Goal: Information Seeking & Learning: Learn about a topic

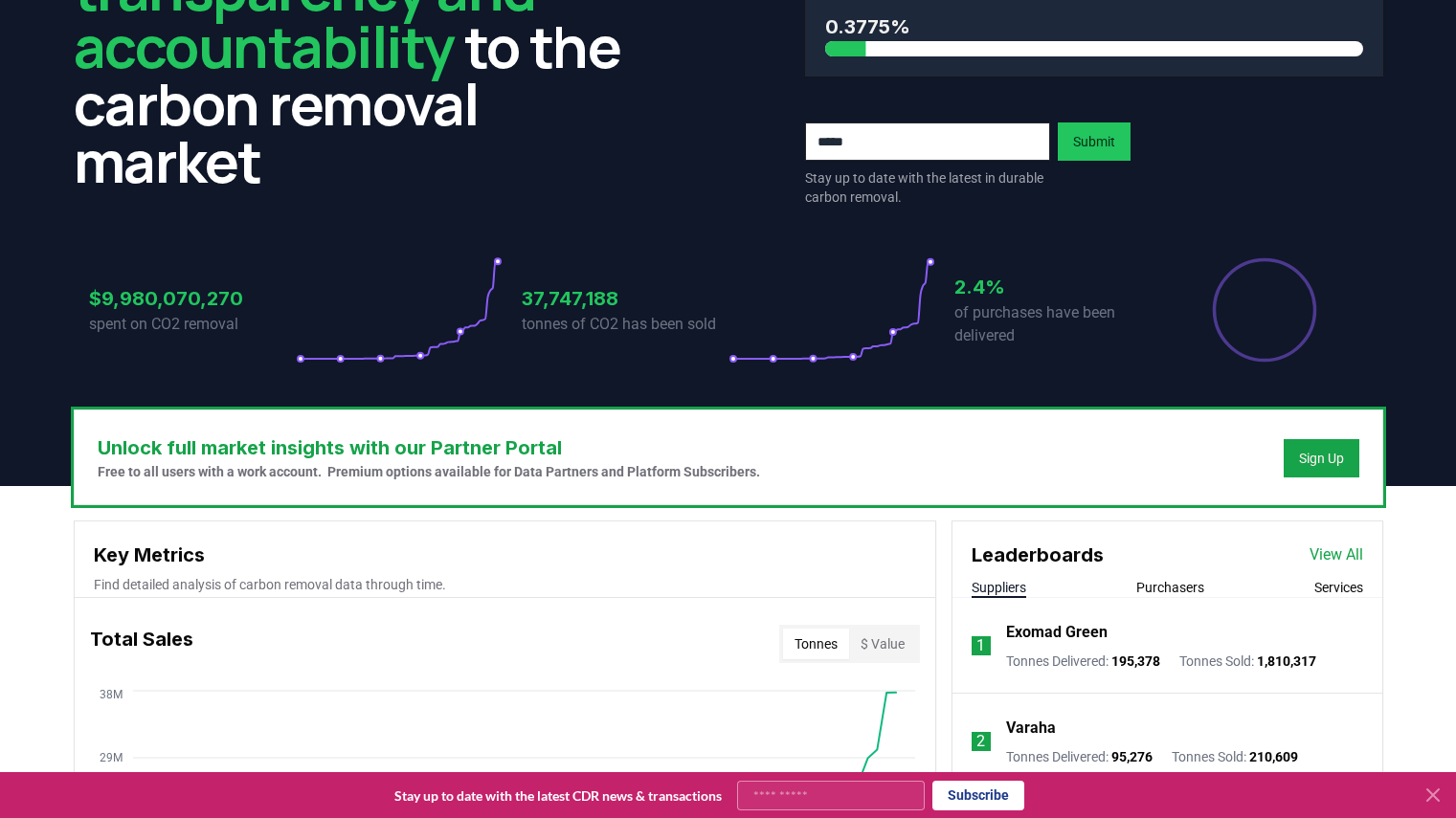
scroll to position [183, 0]
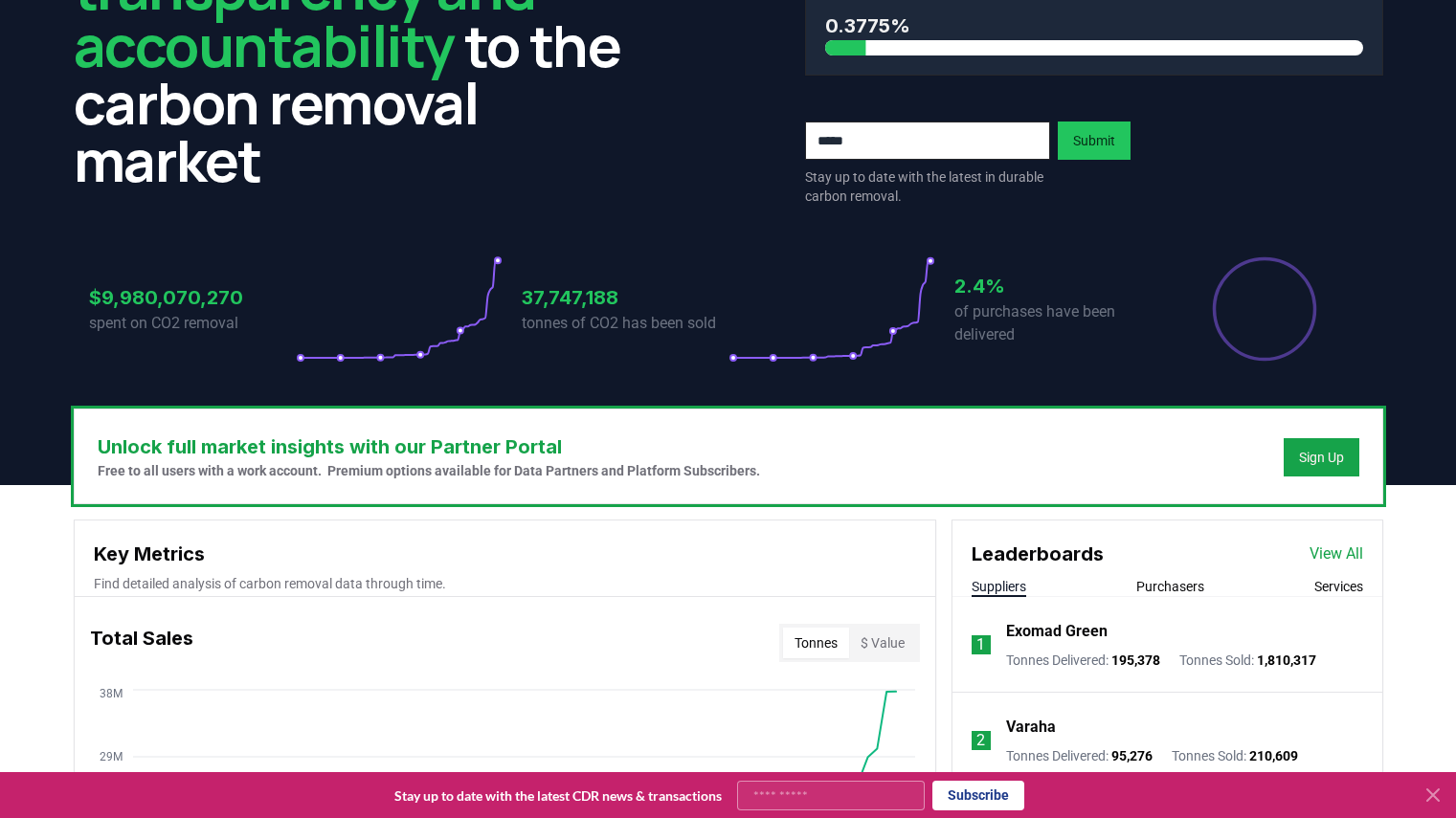
click at [1190, 584] on button "Purchasers" at bounding box center [1170, 586] width 68 height 19
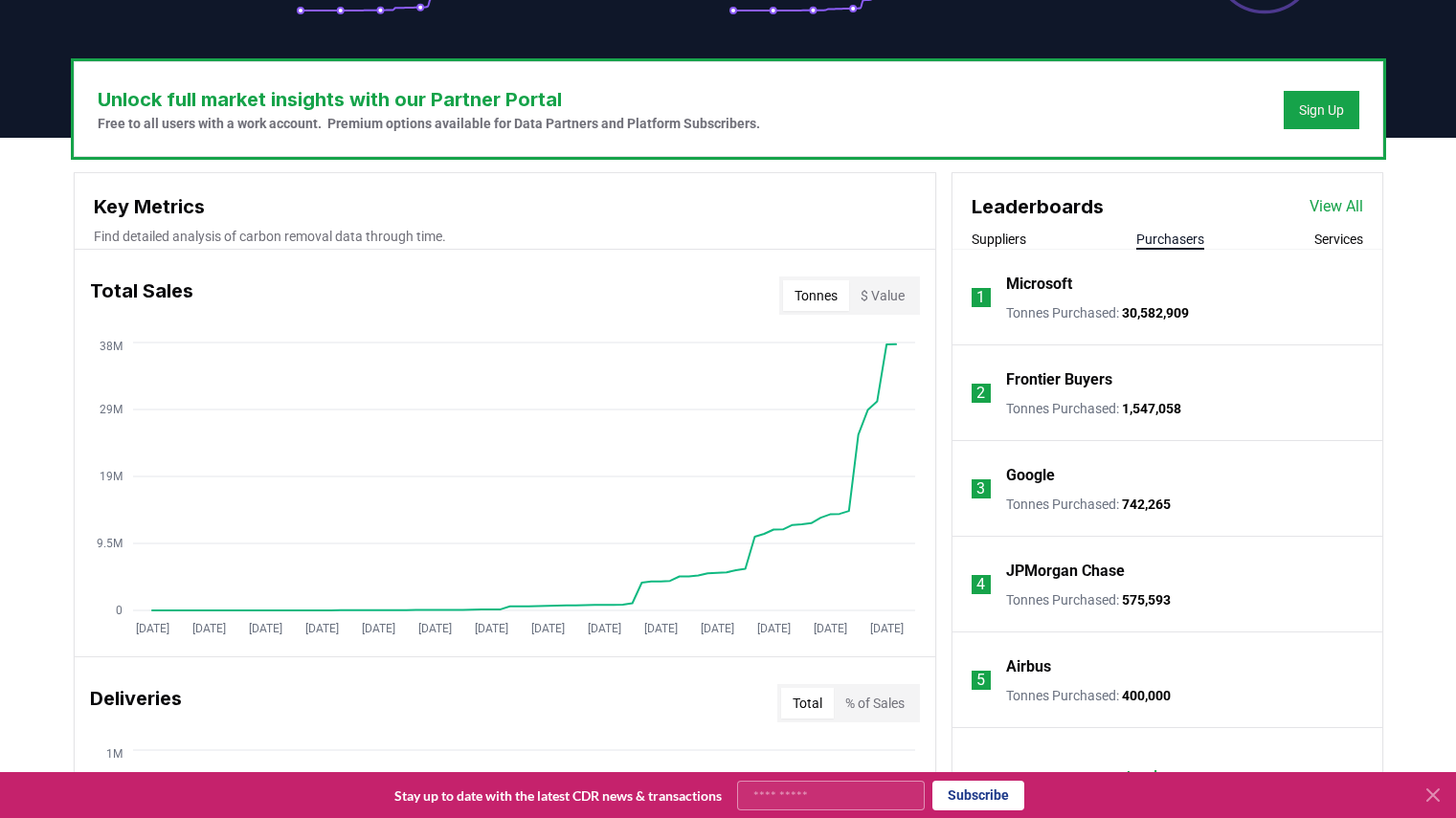
scroll to position [531, 0]
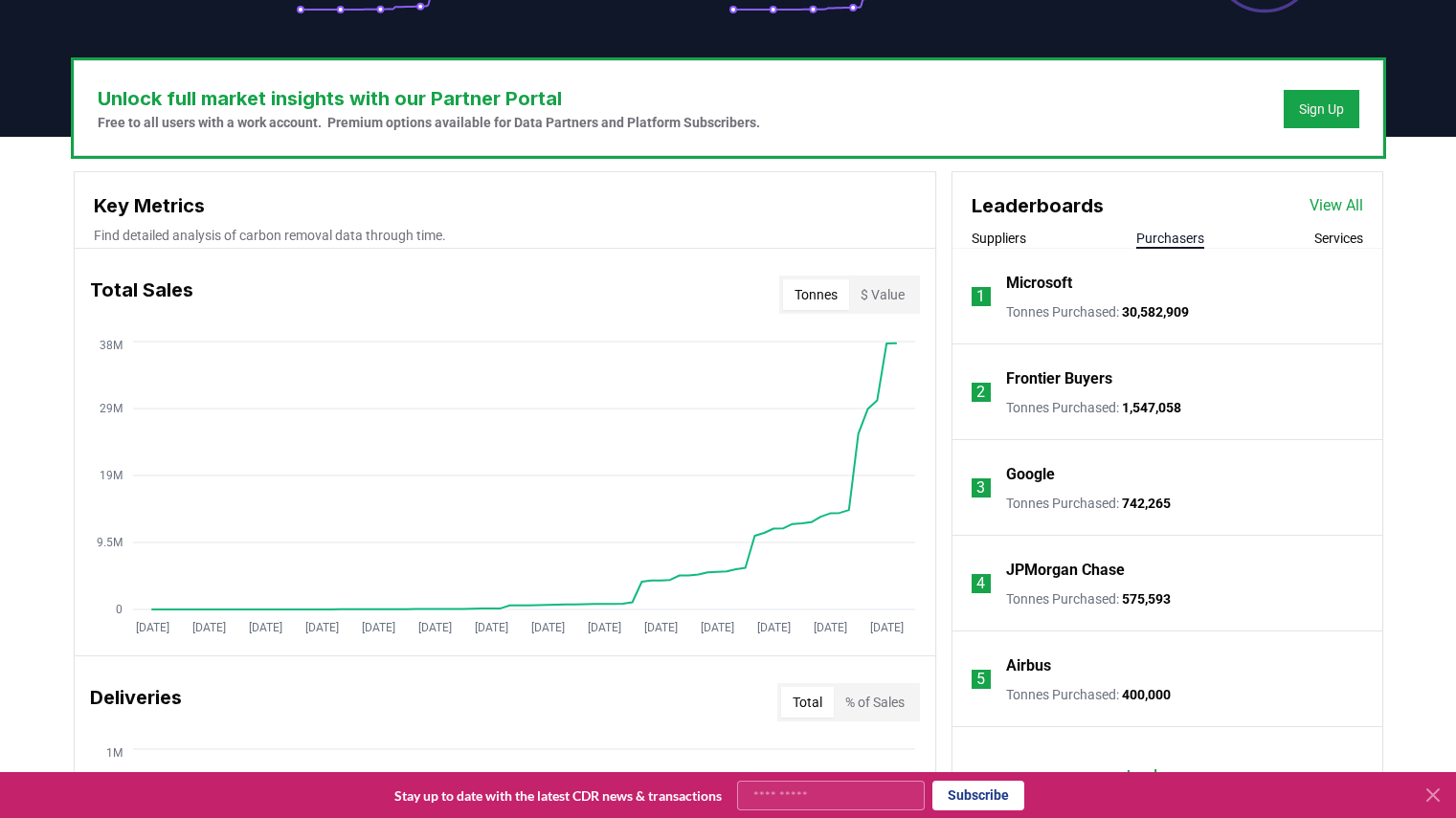
click at [1350, 214] on link "View All" at bounding box center [1336, 205] width 54 height 23
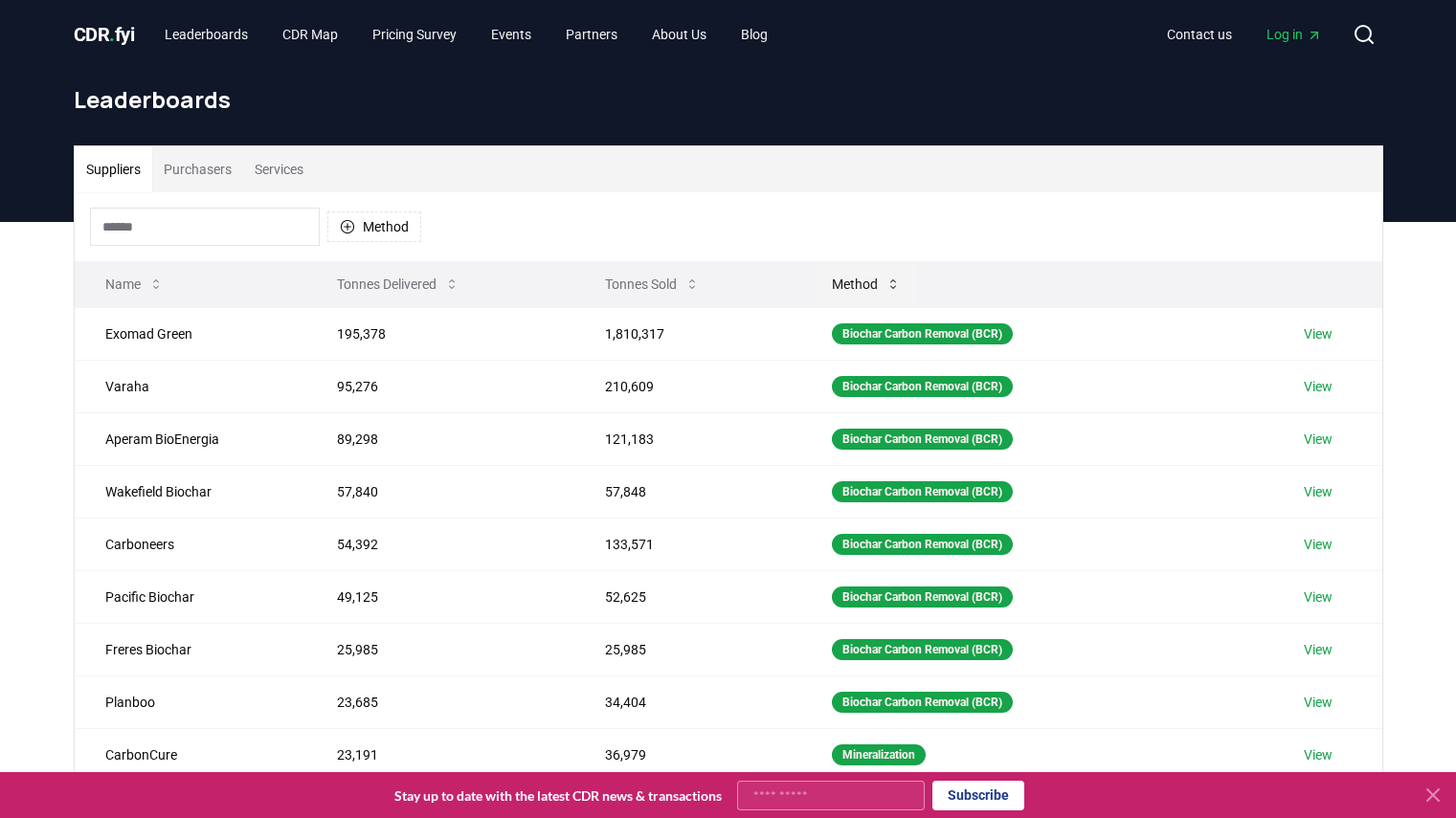
click at [885, 291] on icon at bounding box center [893, 285] width 16 height 16
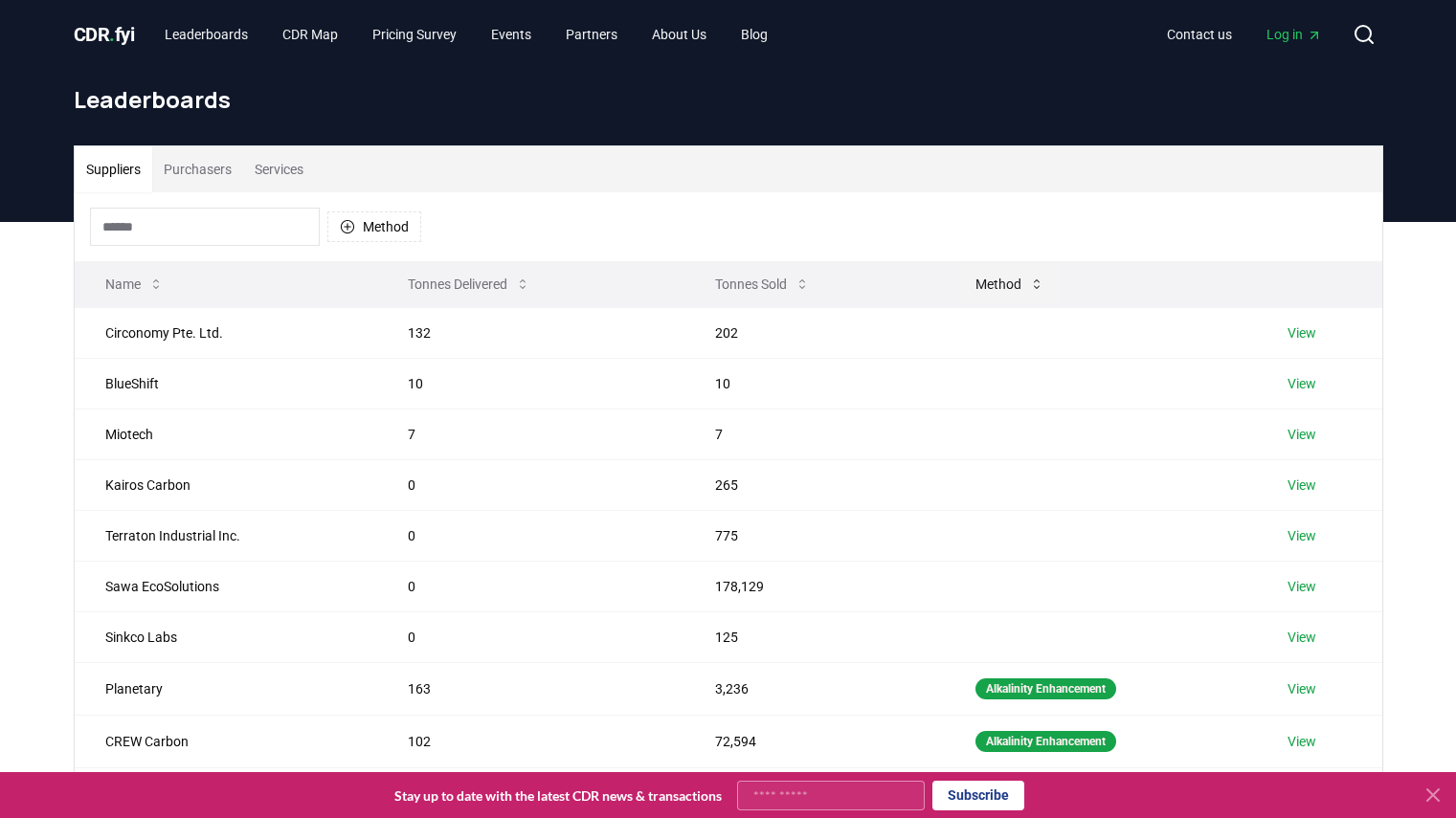
click at [1037, 286] on icon at bounding box center [1036, 285] width 16 height 16
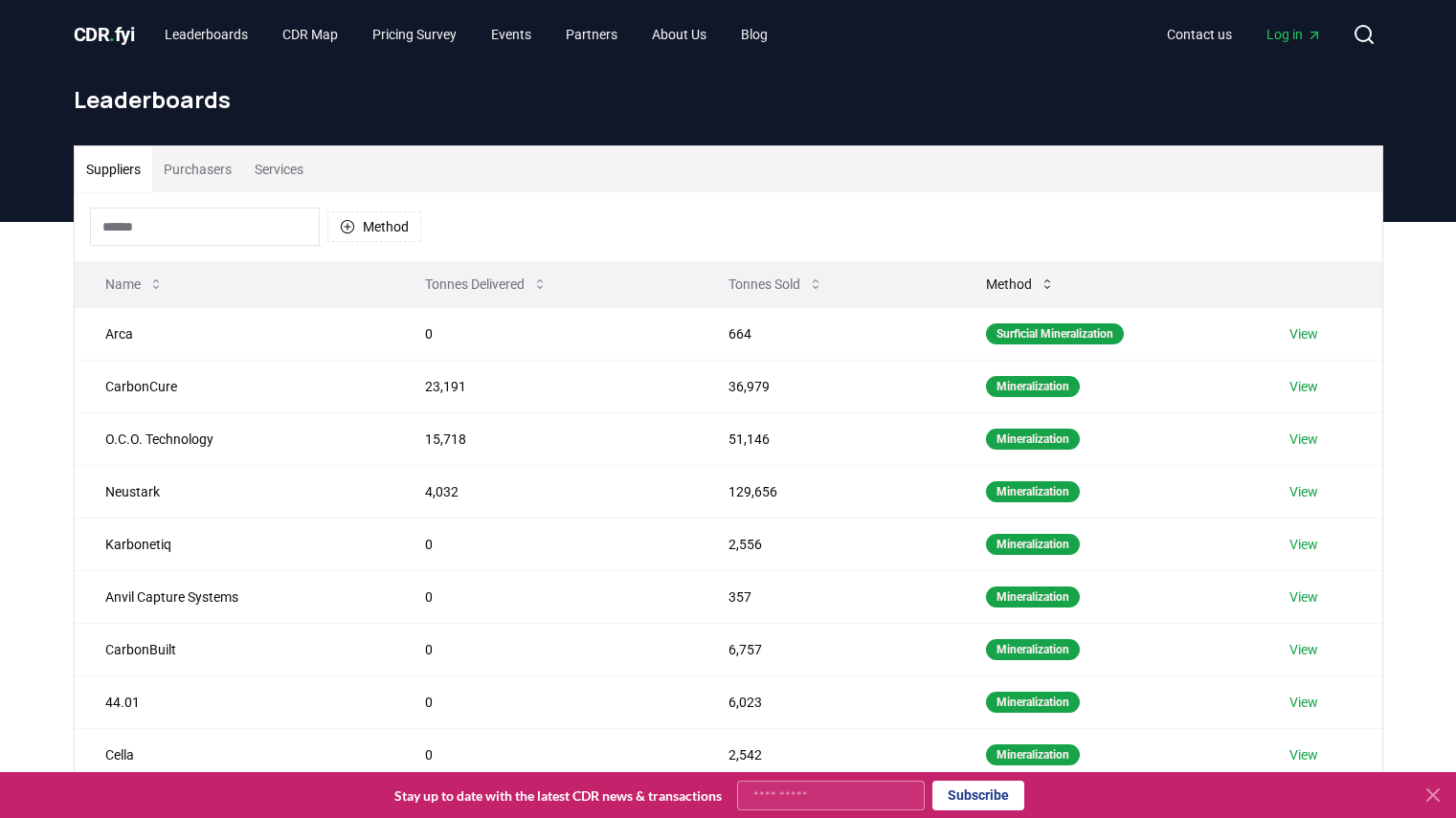
click at [1041, 278] on icon at bounding box center [1047, 285] width 16 height 16
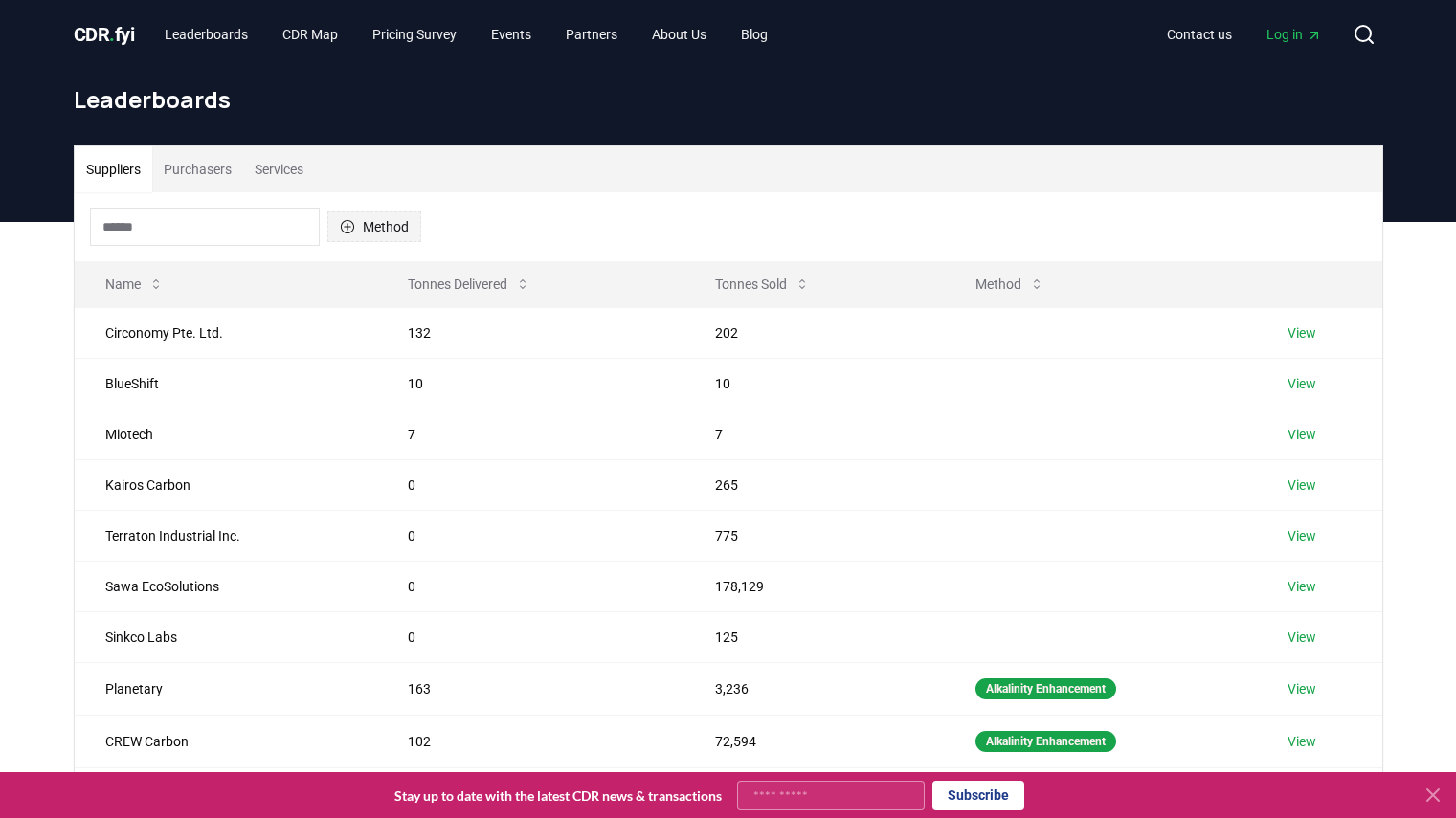
click at [406, 225] on button "Method" at bounding box center [373, 226] width 93 height 30
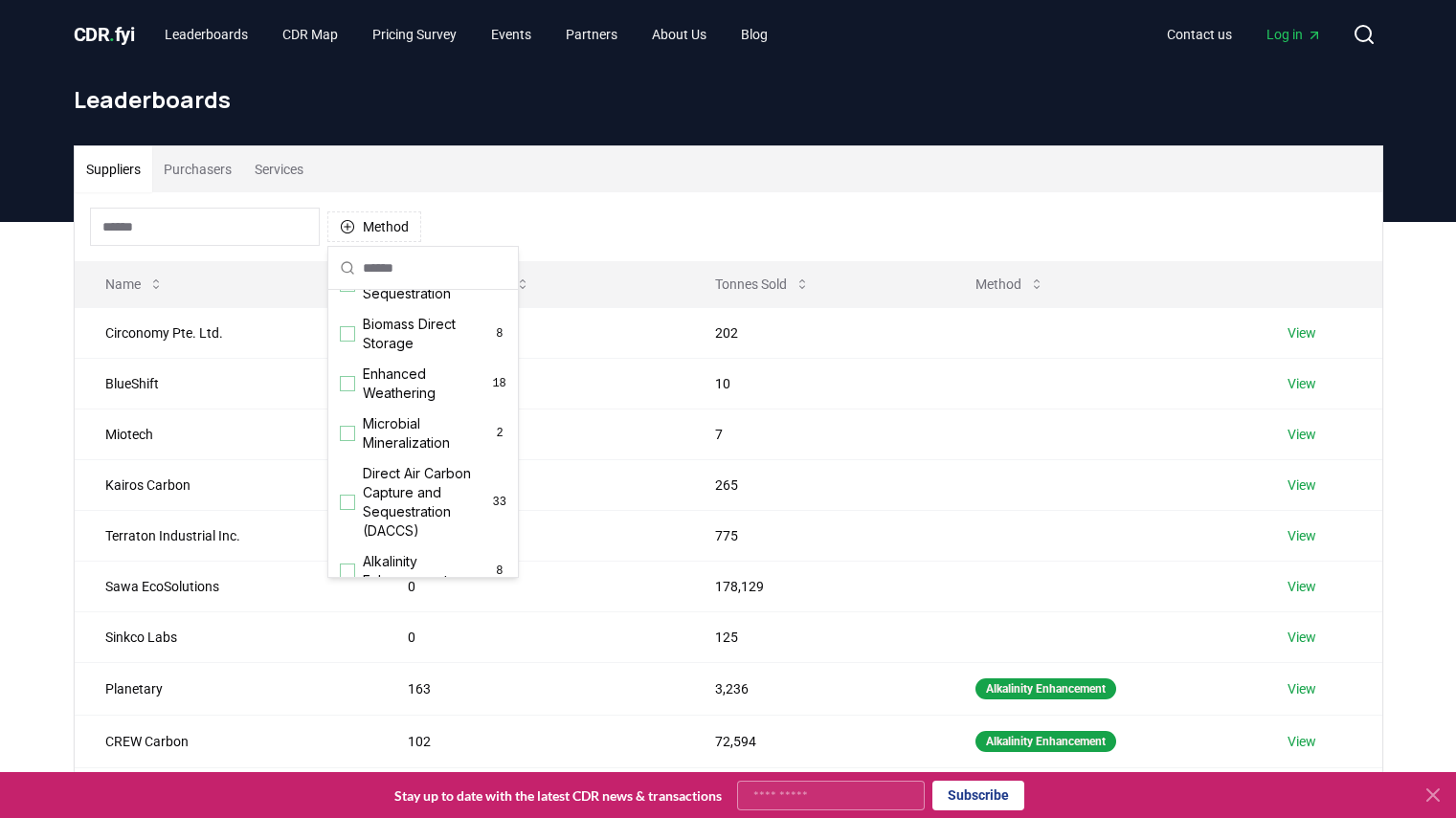
scroll to position [293, 0]
click at [347, 508] on div "Suggestions" at bounding box center [348, 501] width 16 height 16
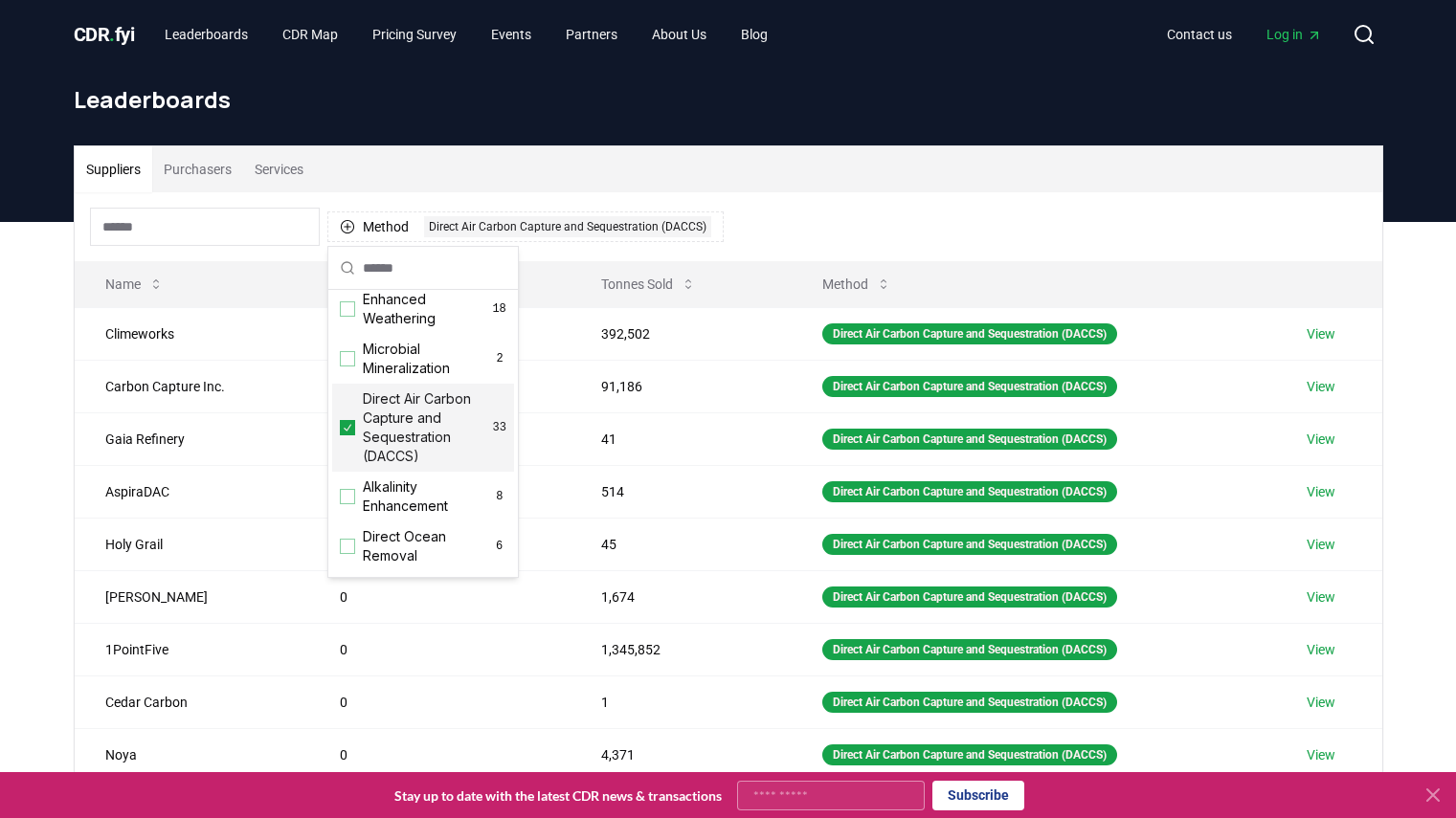
scroll to position [375, 0]
click at [896, 204] on div "Method 1 Direct Air Carbon Capture and Sequestration (DACCS)" at bounding box center [728, 227] width 1308 height 69
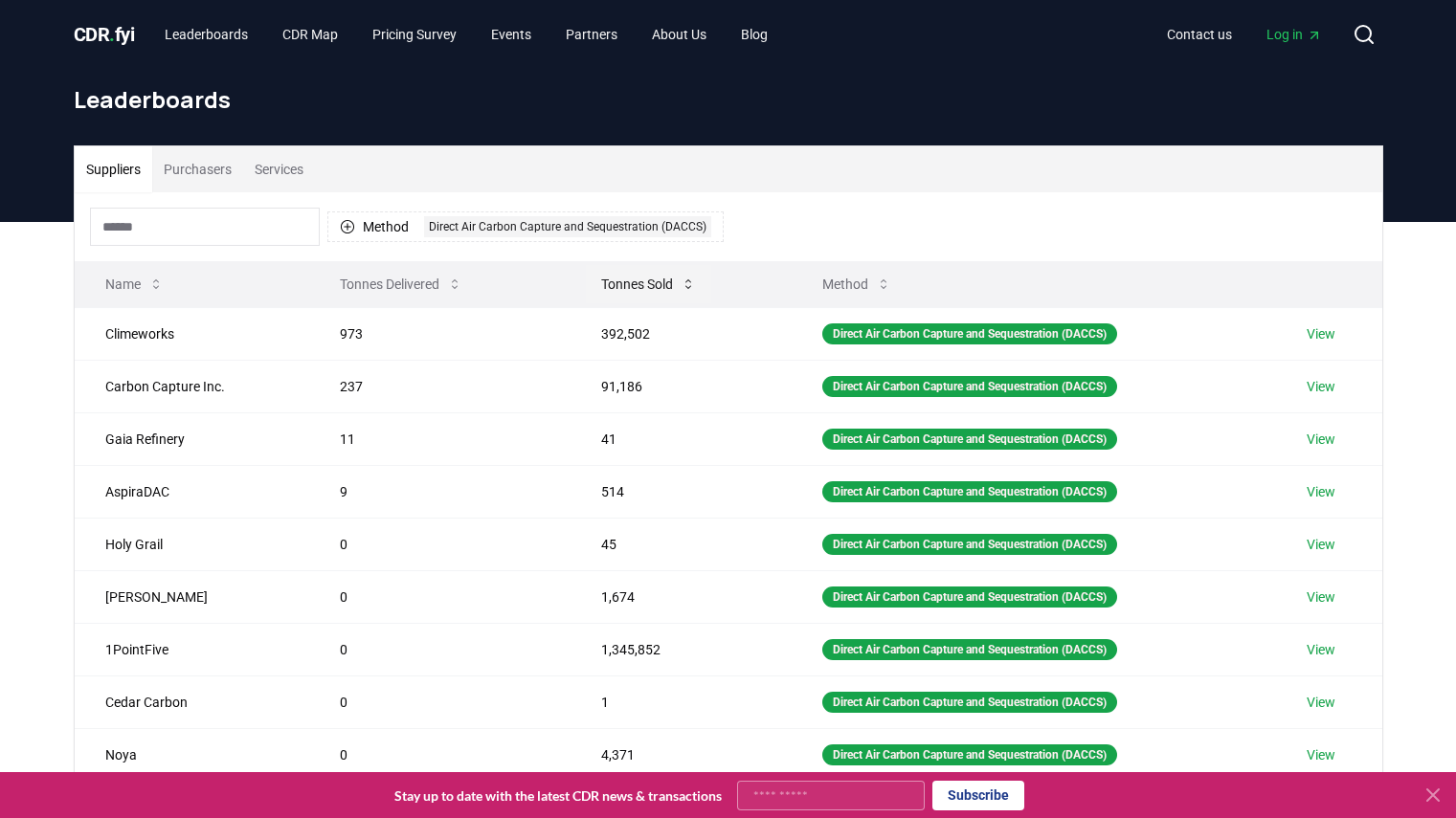
click at [688, 286] on icon at bounding box center [689, 285] width 6 height 10
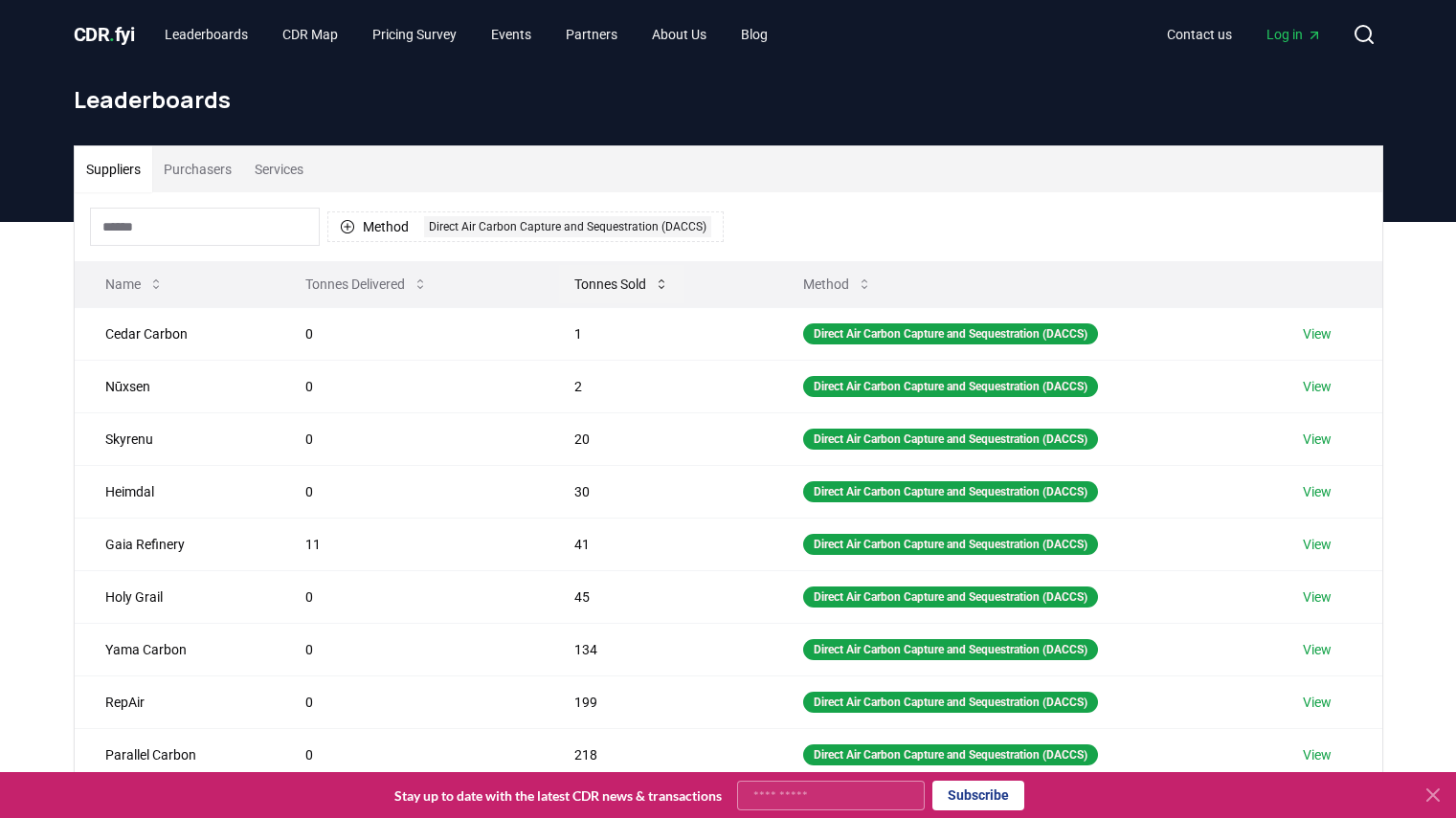
click at [656, 283] on icon at bounding box center [662, 285] width 16 height 16
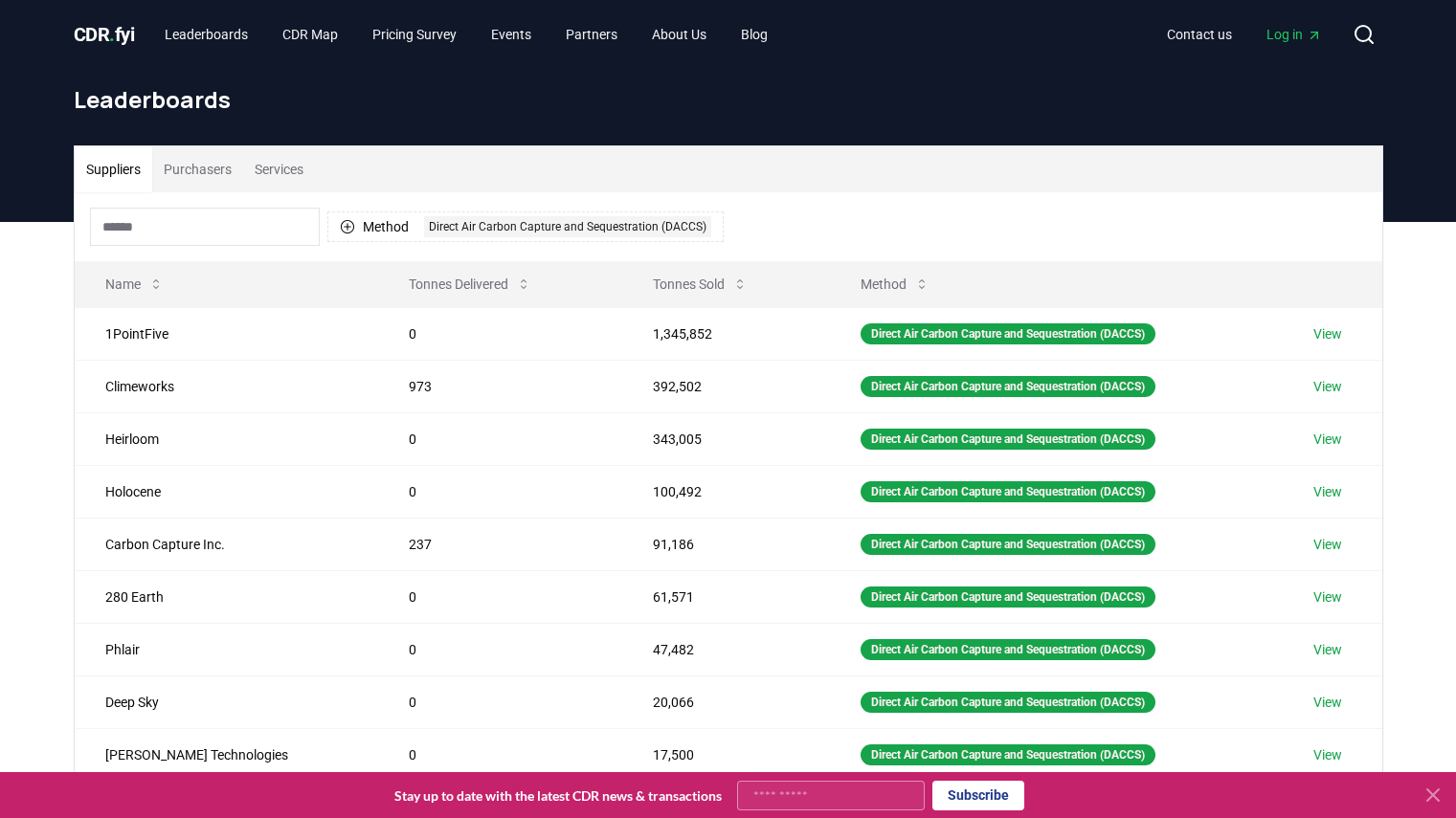
click at [209, 165] on button "Purchasers" at bounding box center [197, 169] width 91 height 46
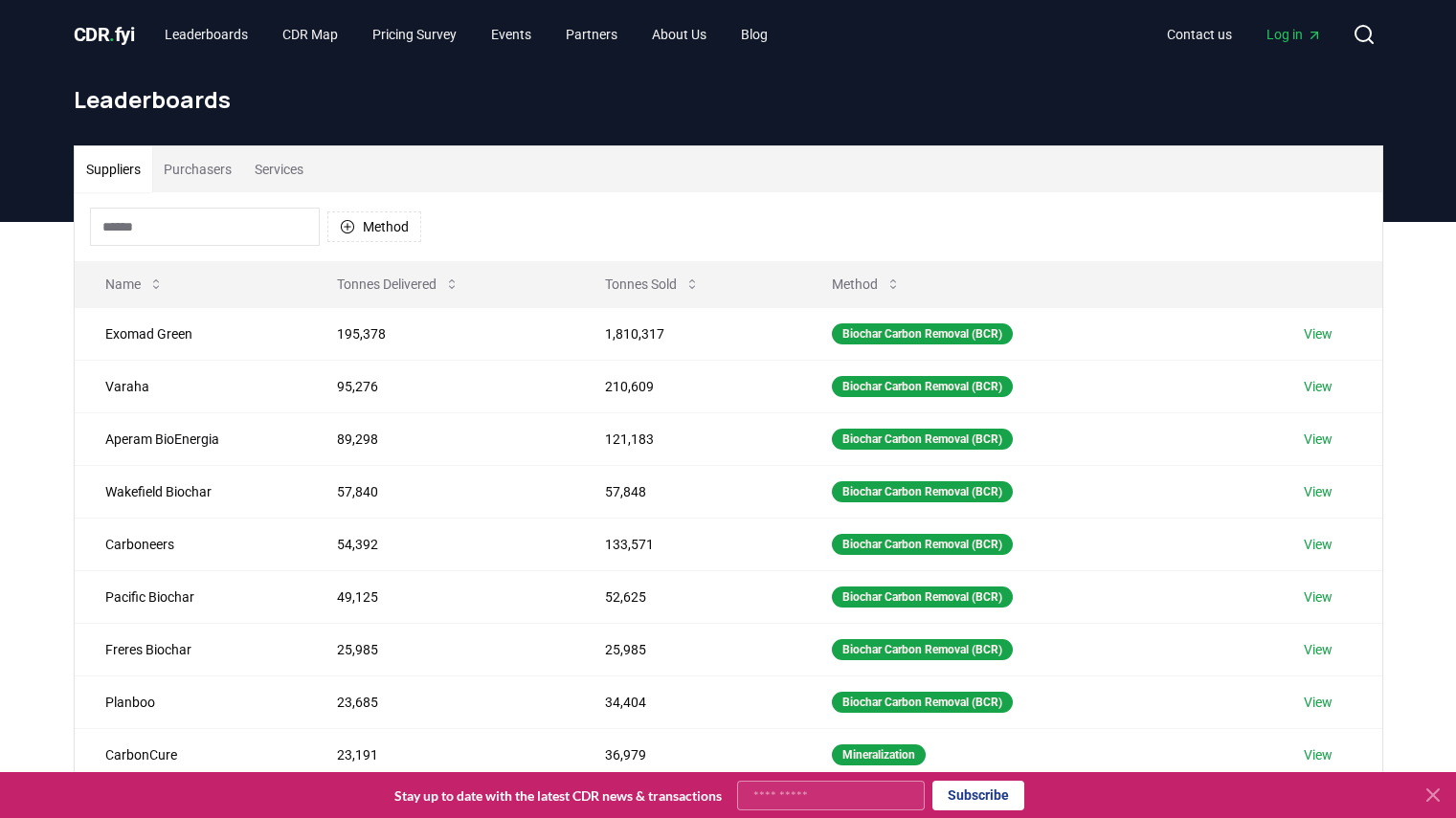
click at [115, 167] on button "Suppliers" at bounding box center [113, 169] width 78 height 46
click at [179, 168] on button "Purchasers" at bounding box center [197, 169] width 91 height 46
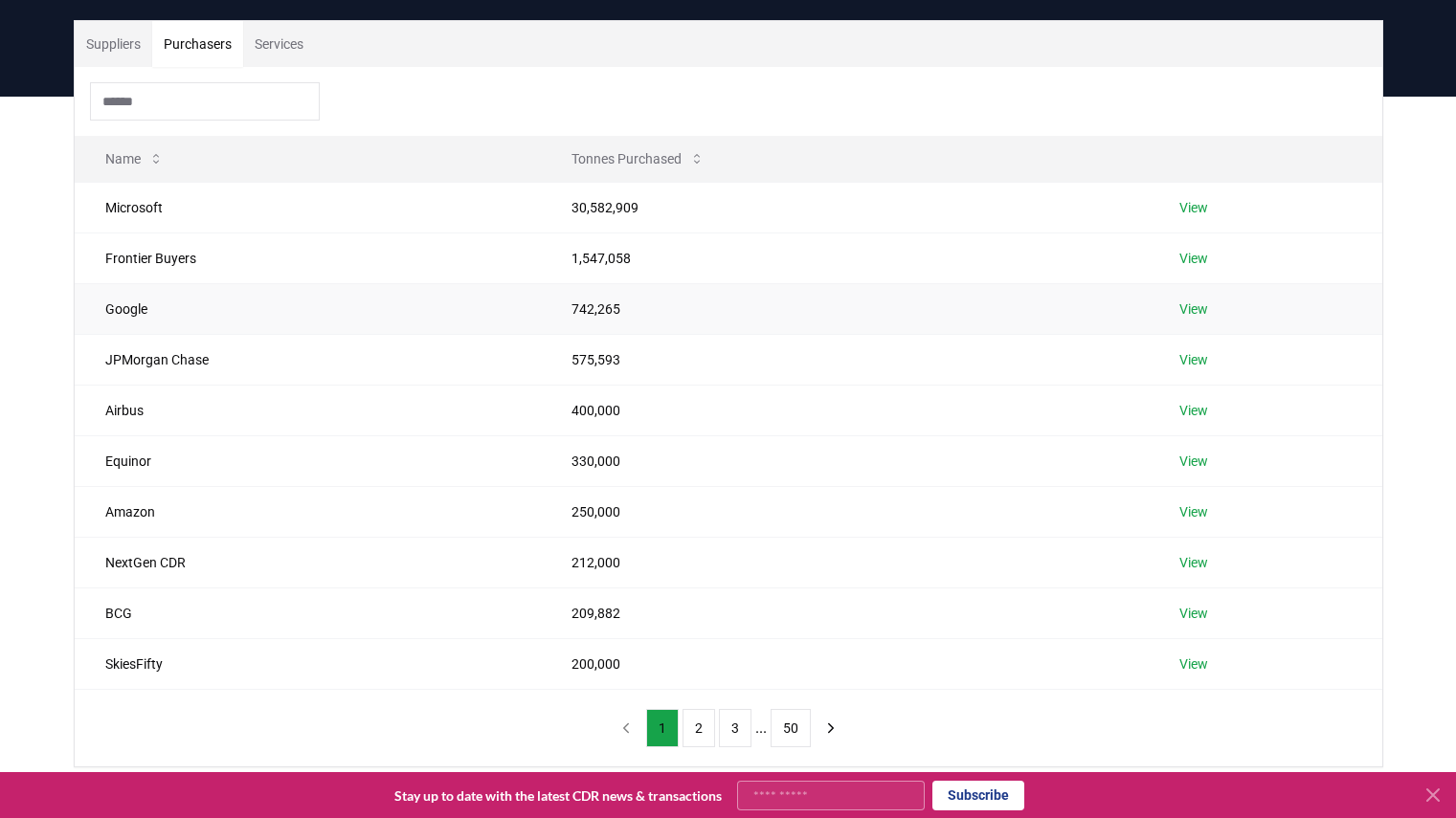
scroll to position [224, 0]
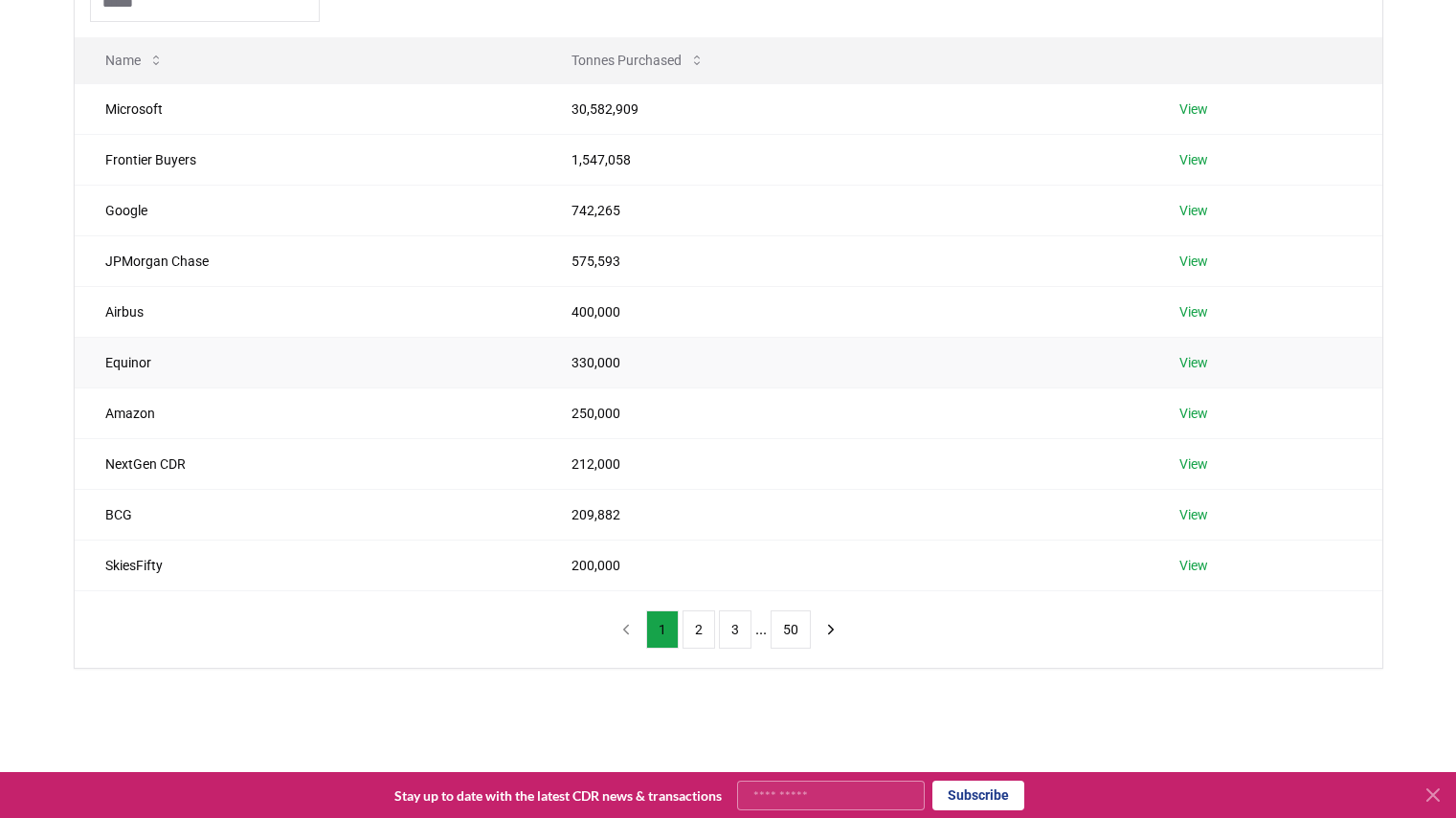
click at [139, 374] on td "Equinor" at bounding box center [308, 362] width 468 height 51
click at [1187, 365] on link "View" at bounding box center [1193, 362] width 28 height 19
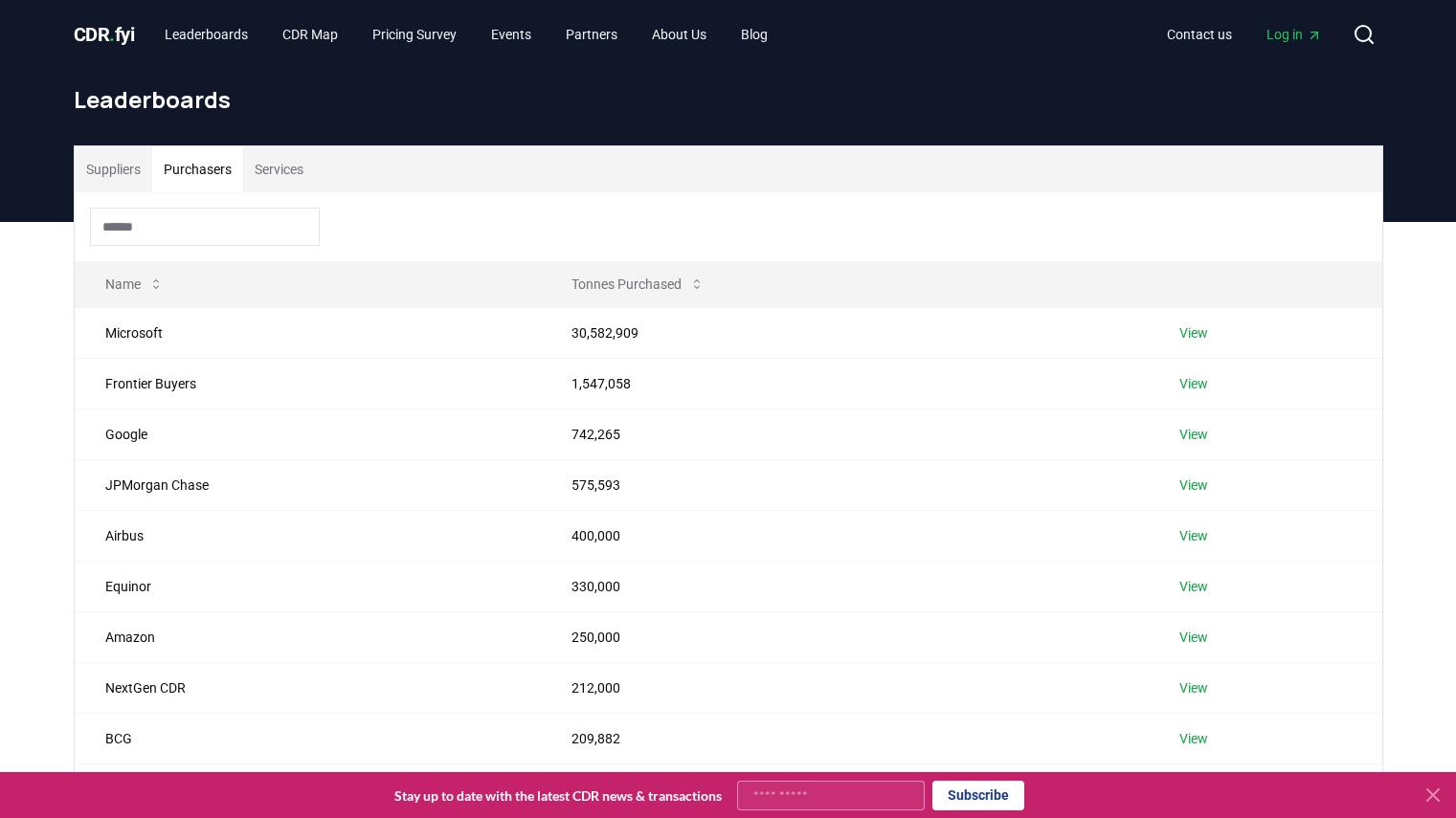
click at [223, 168] on button "Purchasers" at bounding box center [197, 169] width 91 height 46
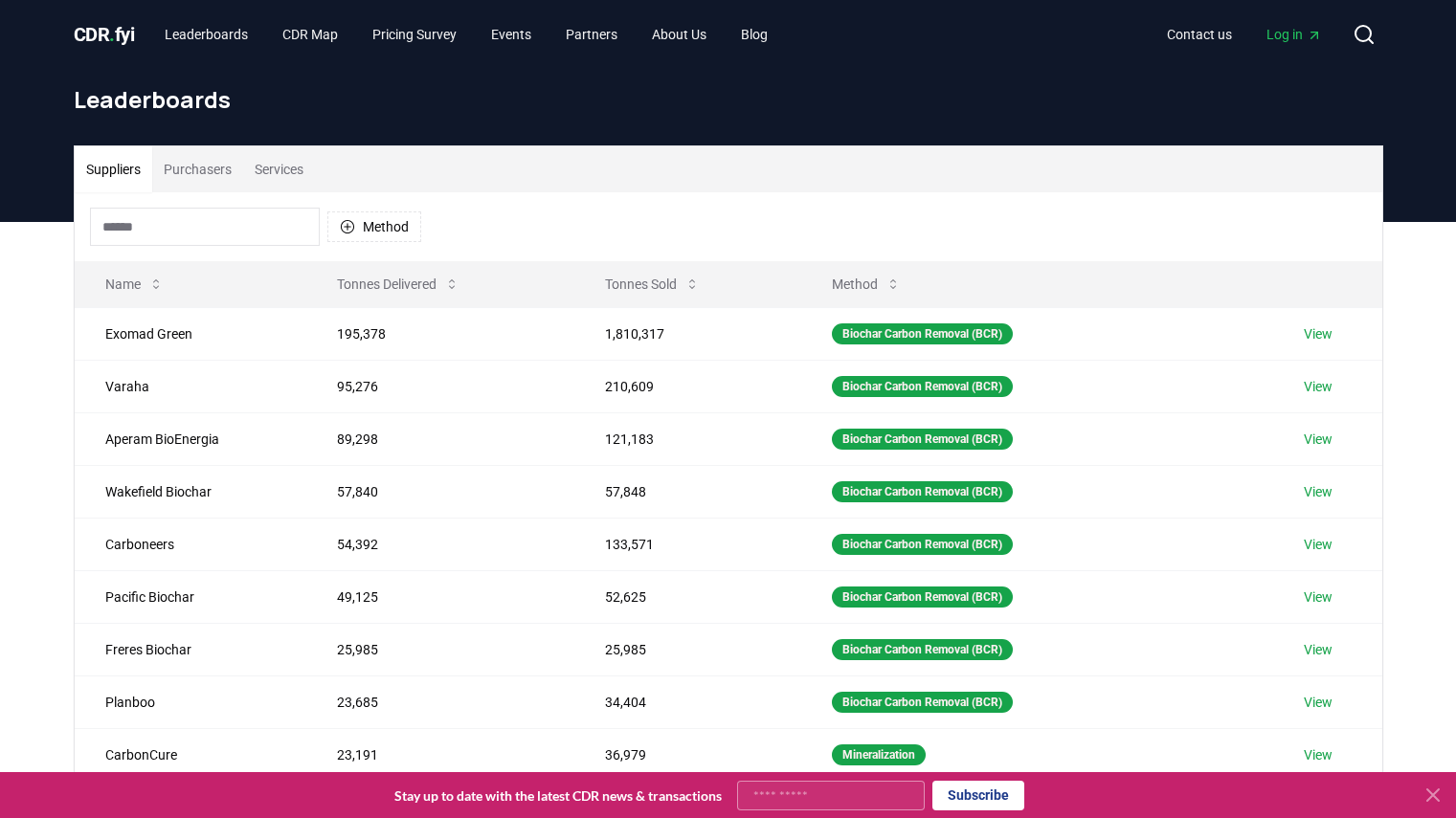
click at [126, 168] on button "Suppliers" at bounding box center [113, 169] width 78 height 46
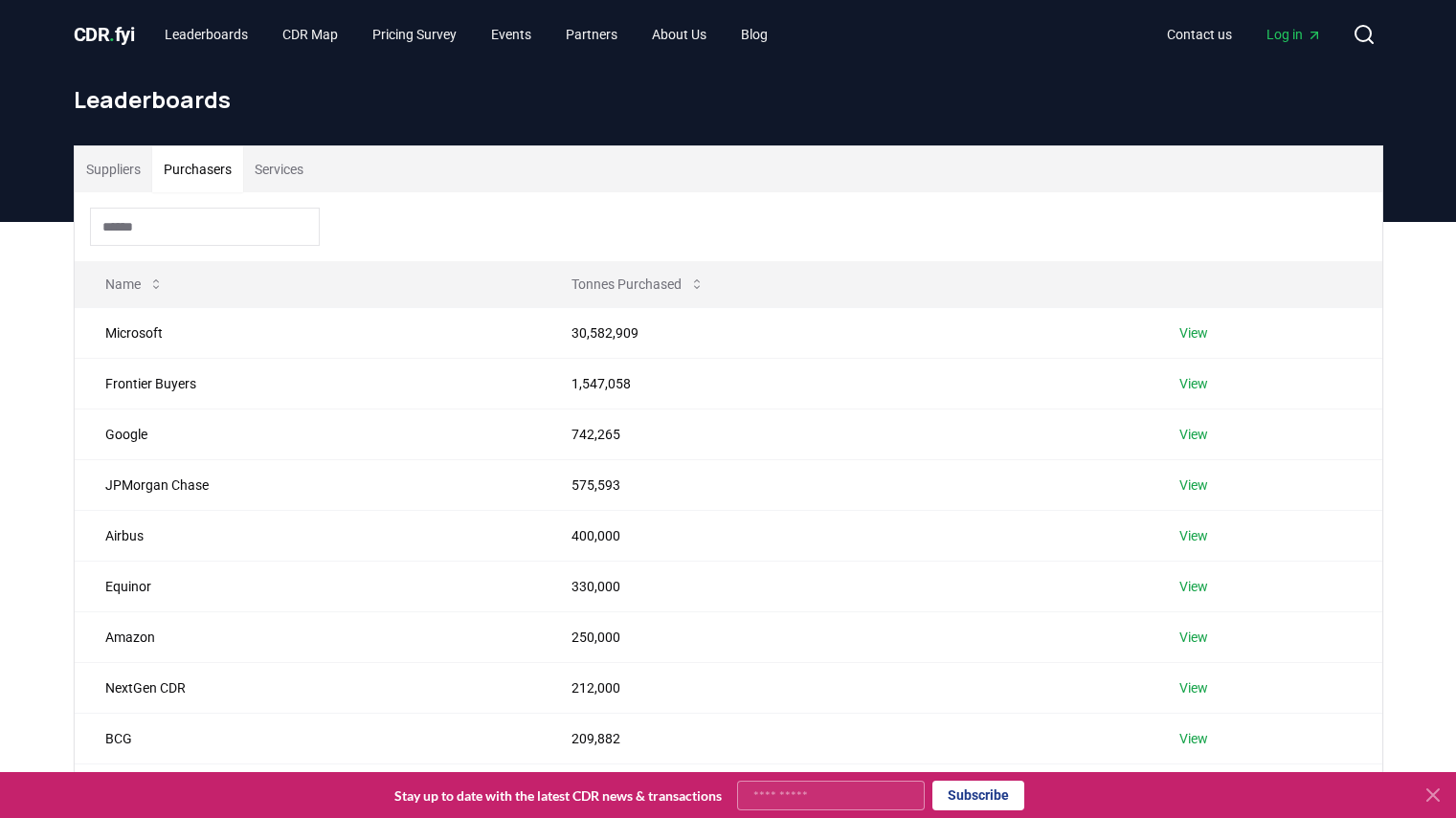
click at [200, 171] on button "Purchasers" at bounding box center [197, 169] width 91 height 46
click at [1310, 37] on icon "Main" at bounding box center [1315, 35] width 16 height 16
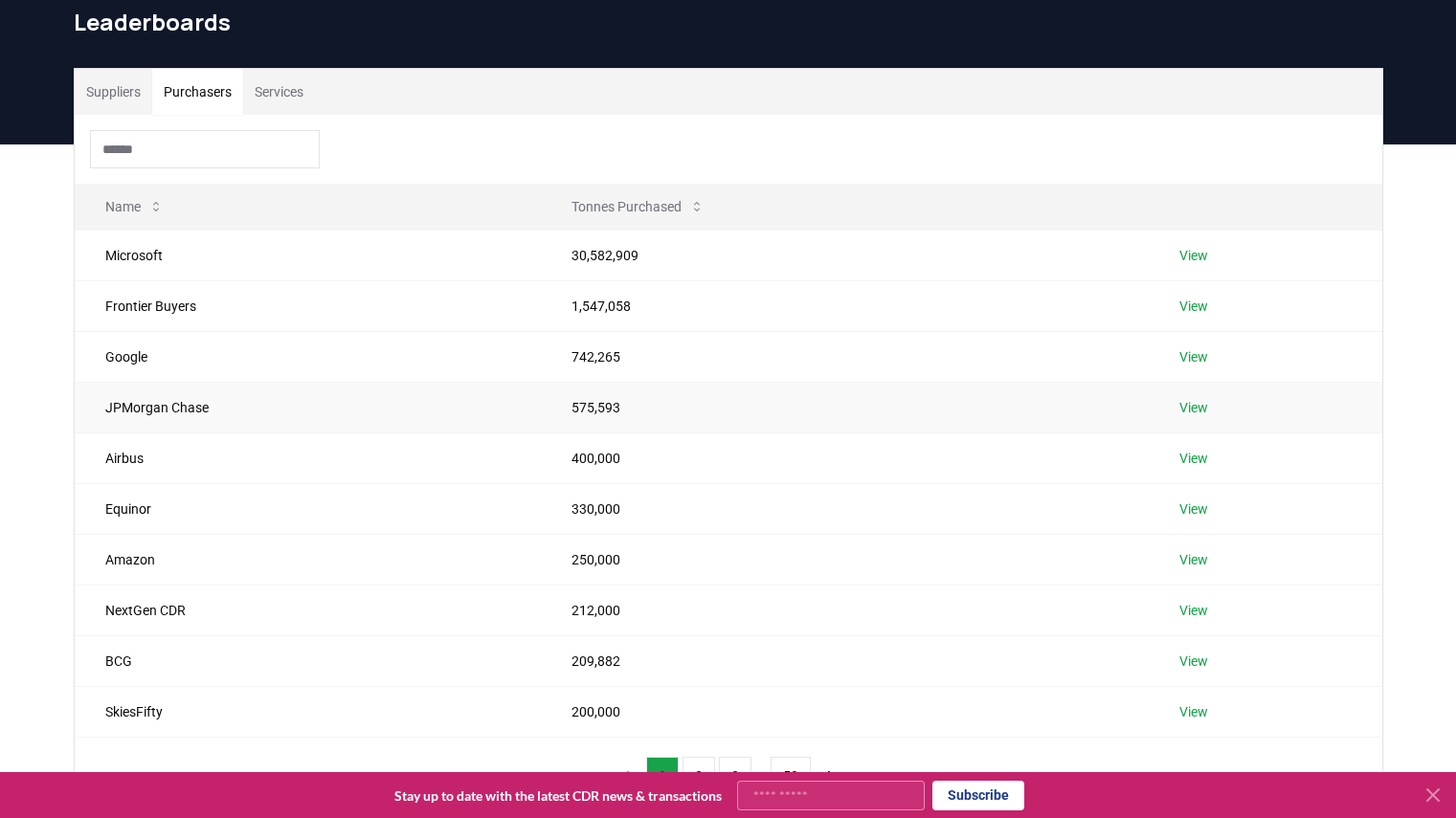
scroll to position [122, 0]
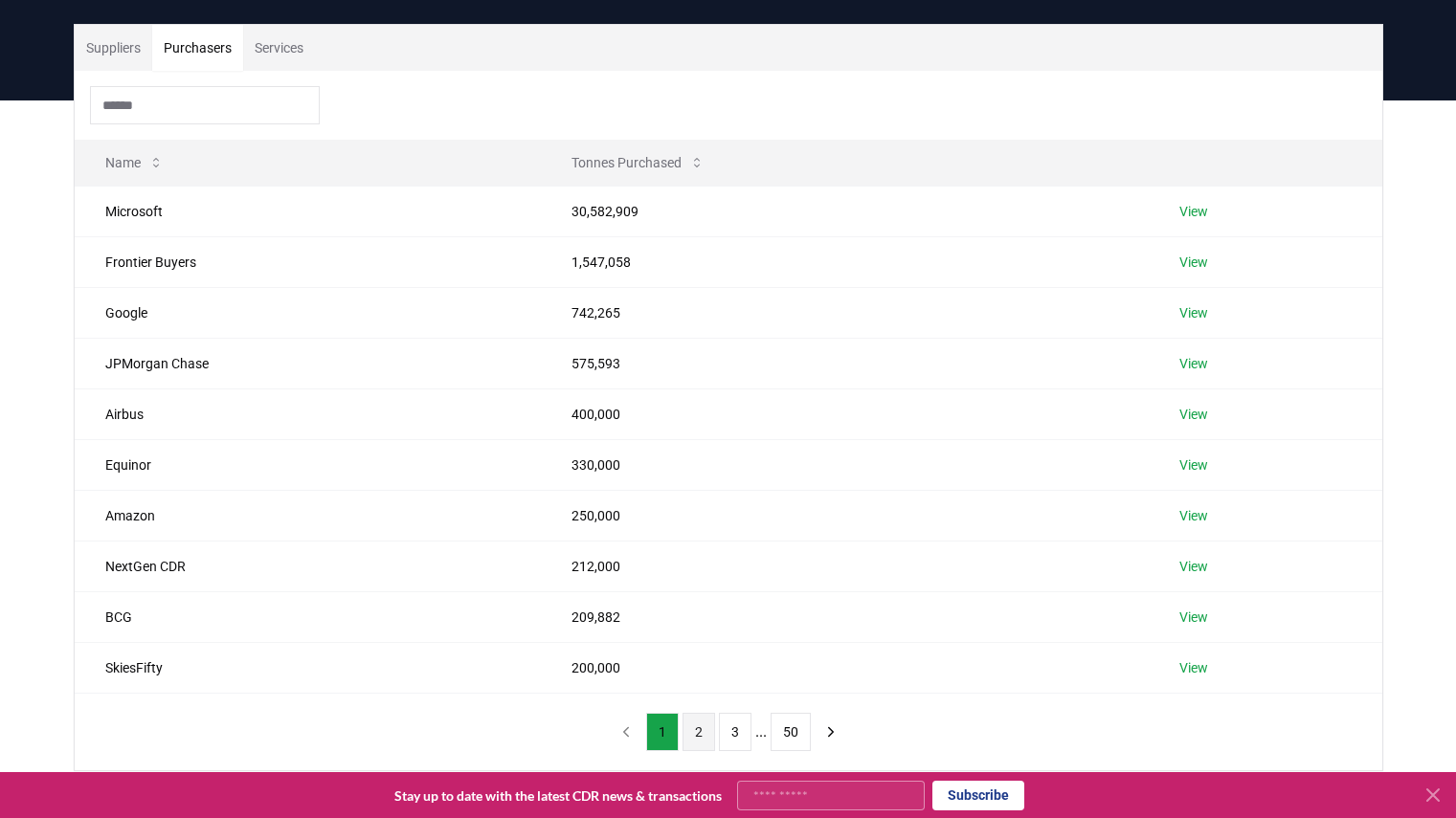
click at [700, 728] on button "2" at bounding box center [699, 732] width 32 height 38
